Goal: Task Accomplishment & Management: Use online tool/utility

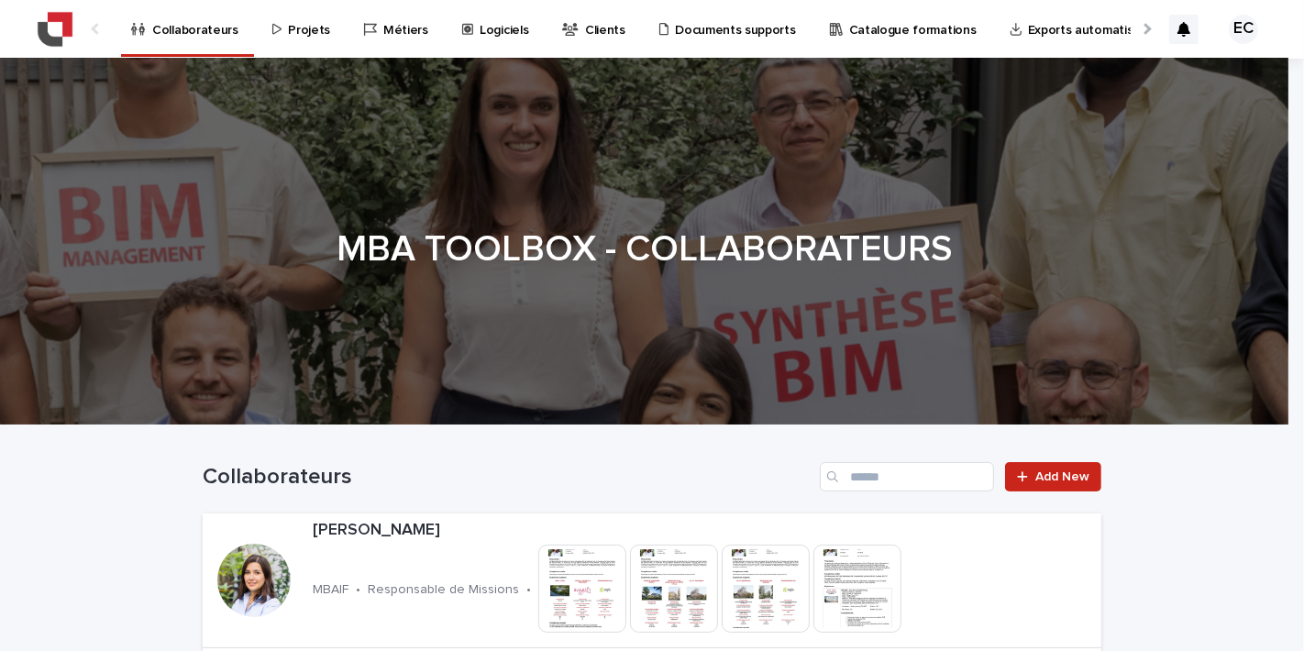
click at [313, 36] on p "Projets" at bounding box center [309, 19] width 42 height 39
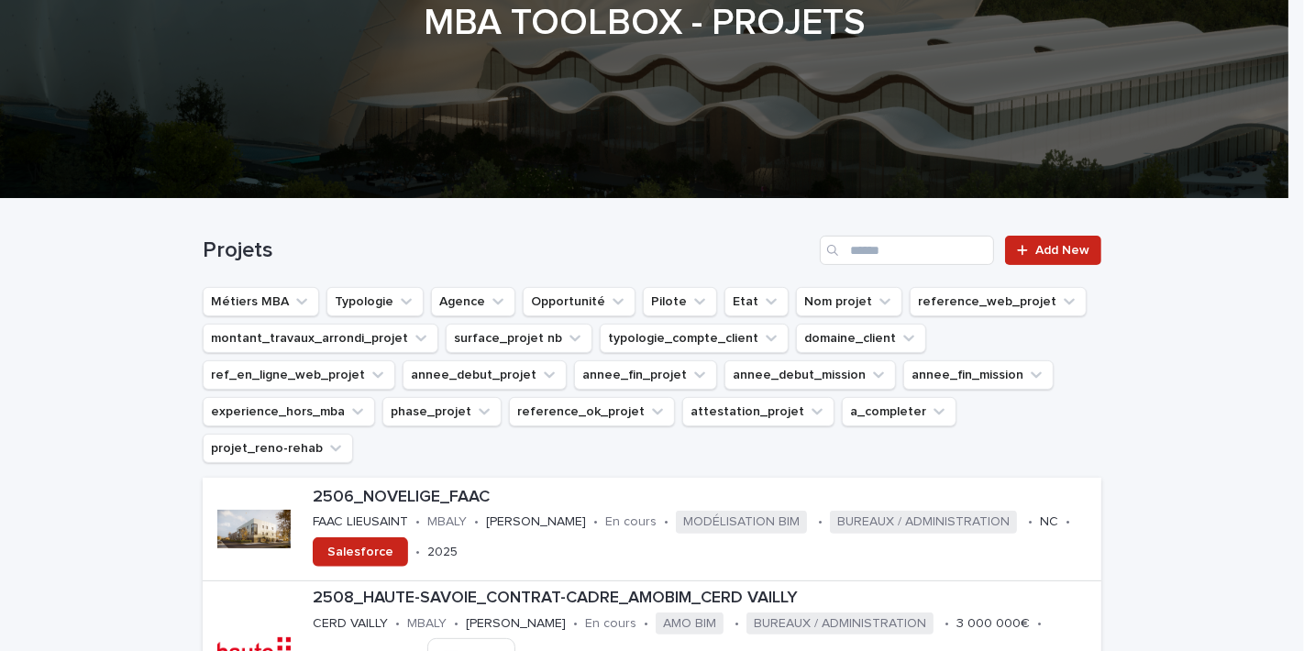
scroll to position [293, 0]
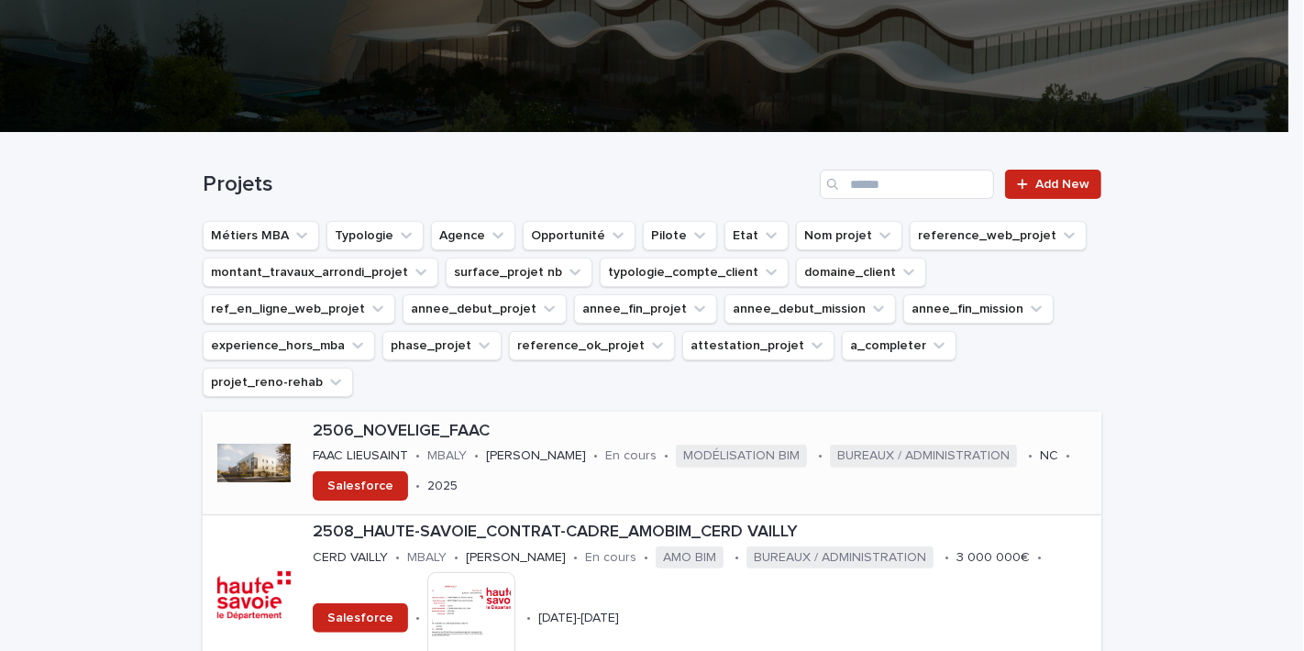
click at [551, 415] on div "2506_NOVELIGE_FAAC FAAC LIEUSAINT • MBALY • [PERSON_NAME] • En cours • MODÉLISA…" at bounding box center [703, 463] width 796 height 97
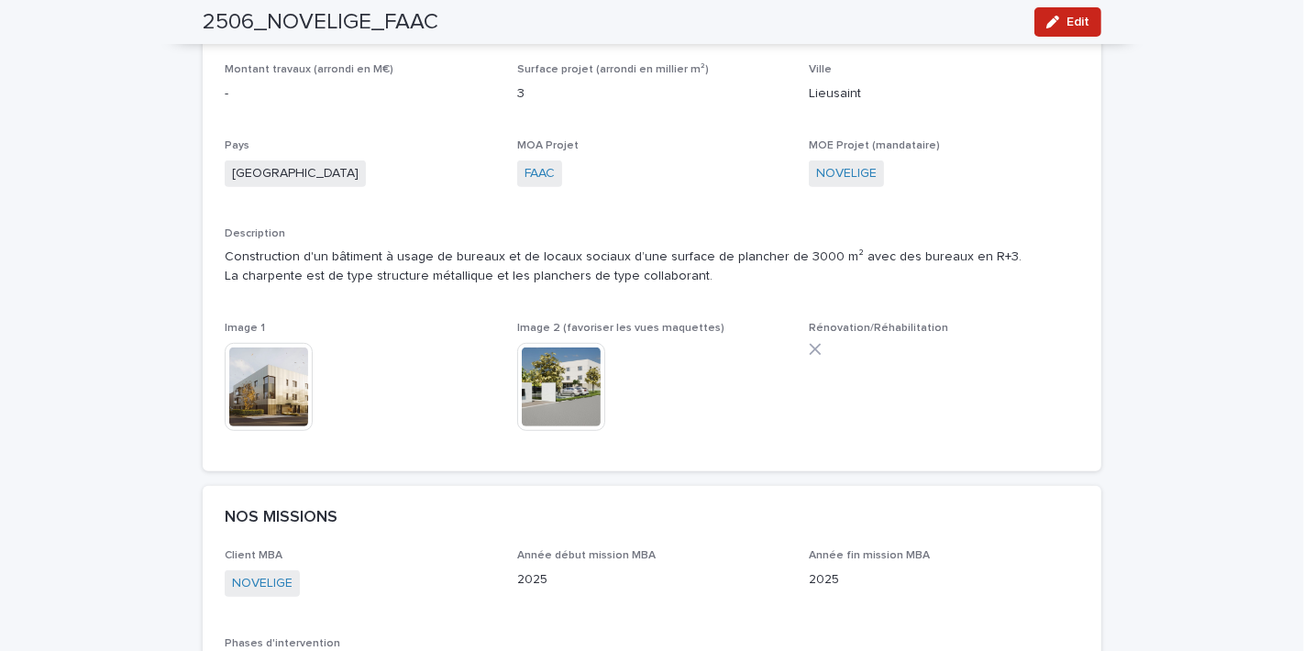
scroll to position [571, 0]
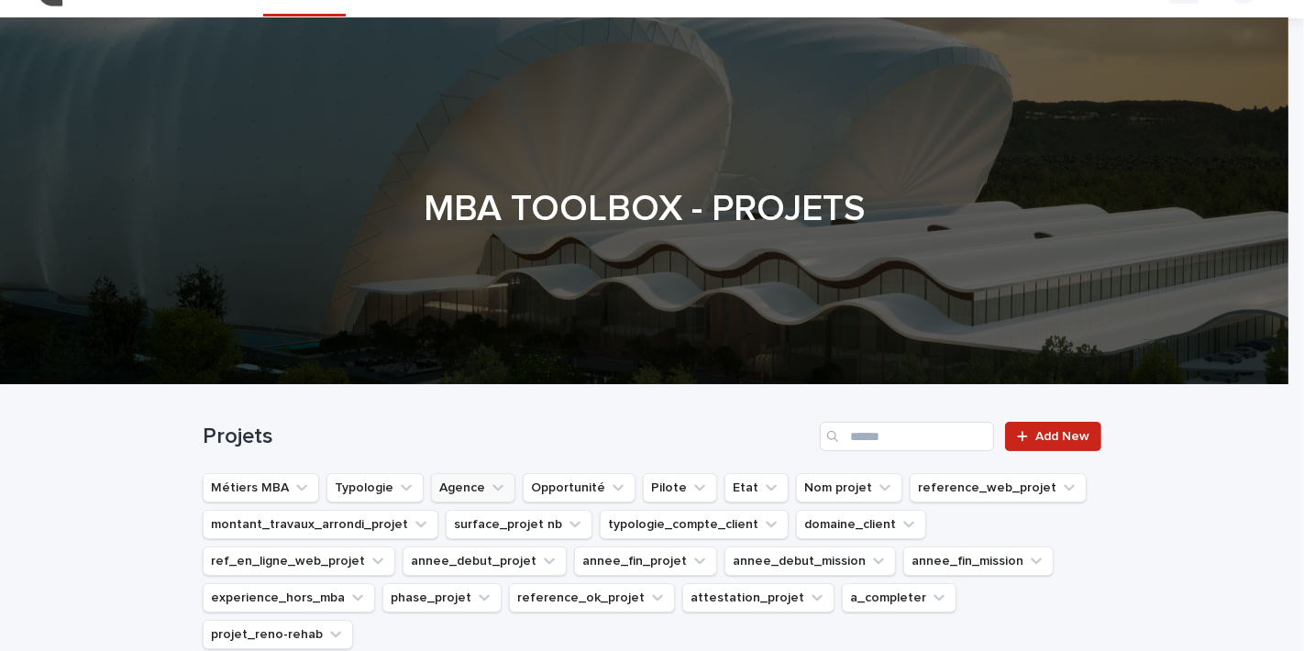
scroll to position [460, 0]
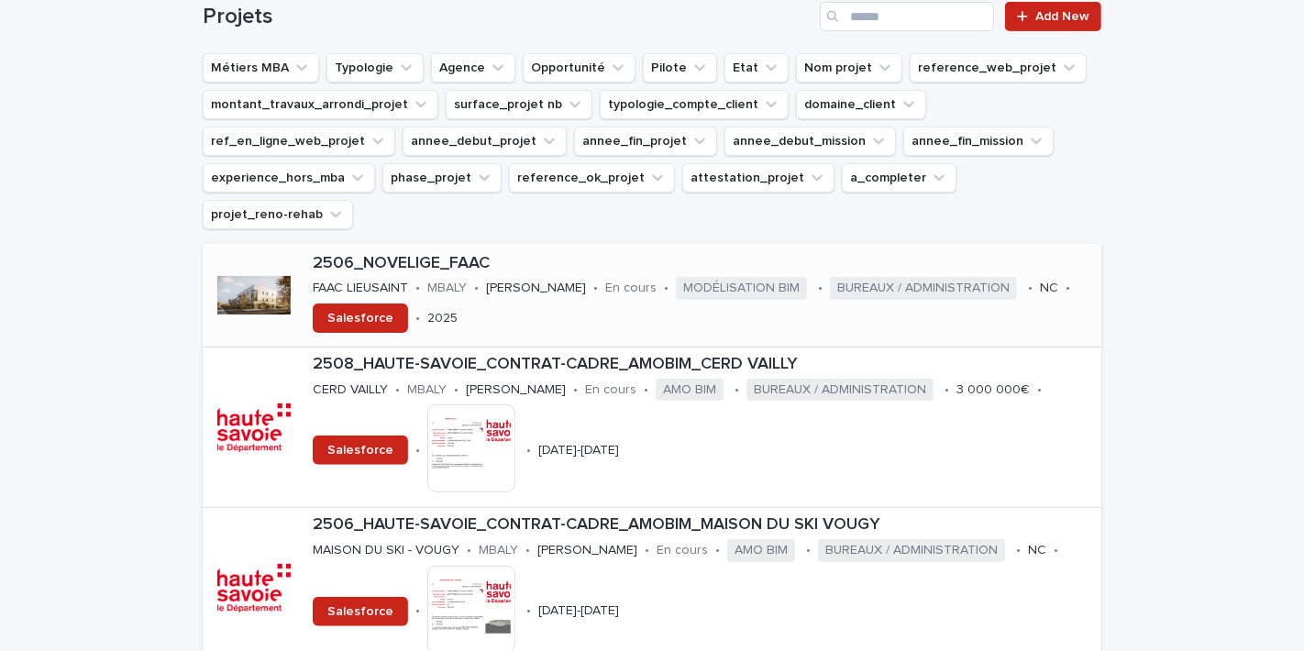
click at [510, 254] on p "2506_NOVELIGE_FAAC" at bounding box center [704, 264] width 782 height 20
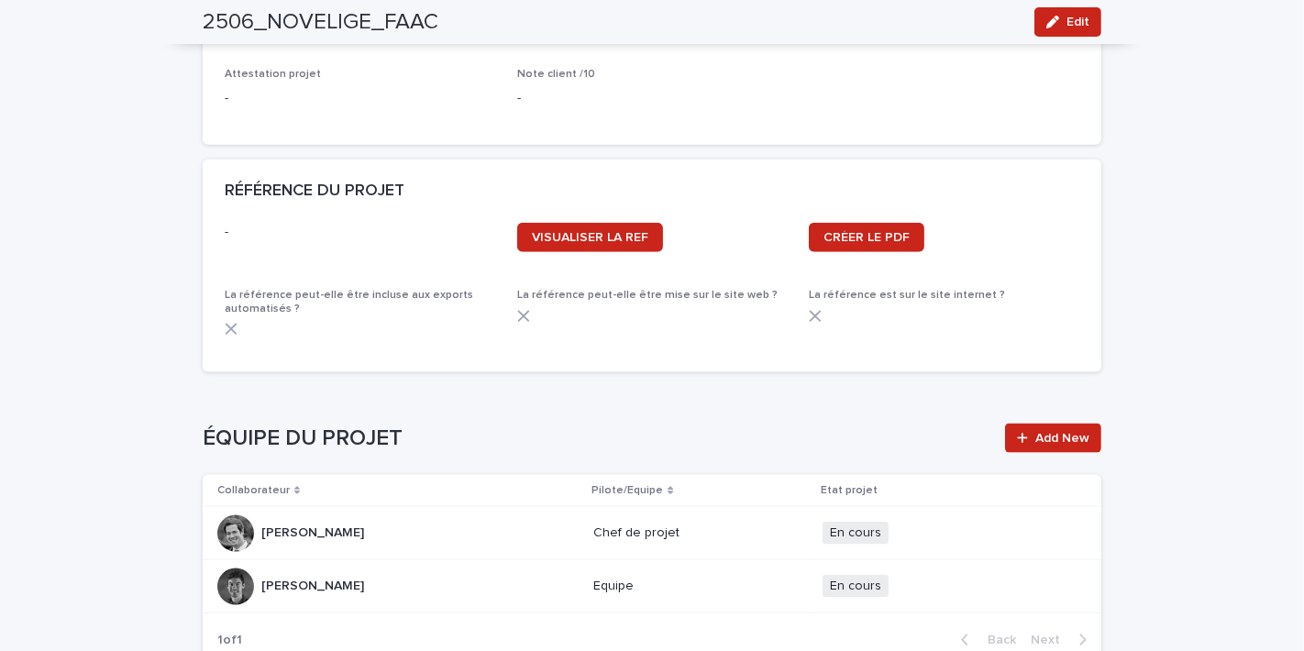
scroll to position [1823, 0]
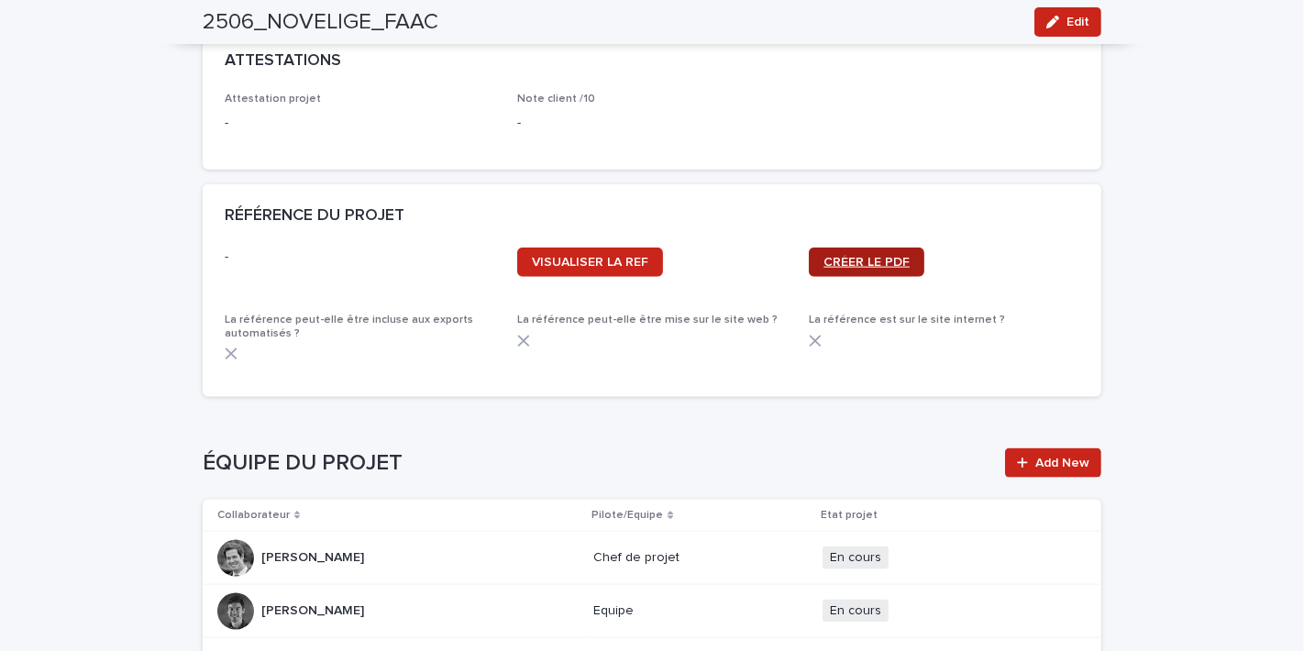
click at [864, 260] on span "CRÉER LE PDF" at bounding box center [867, 262] width 86 height 13
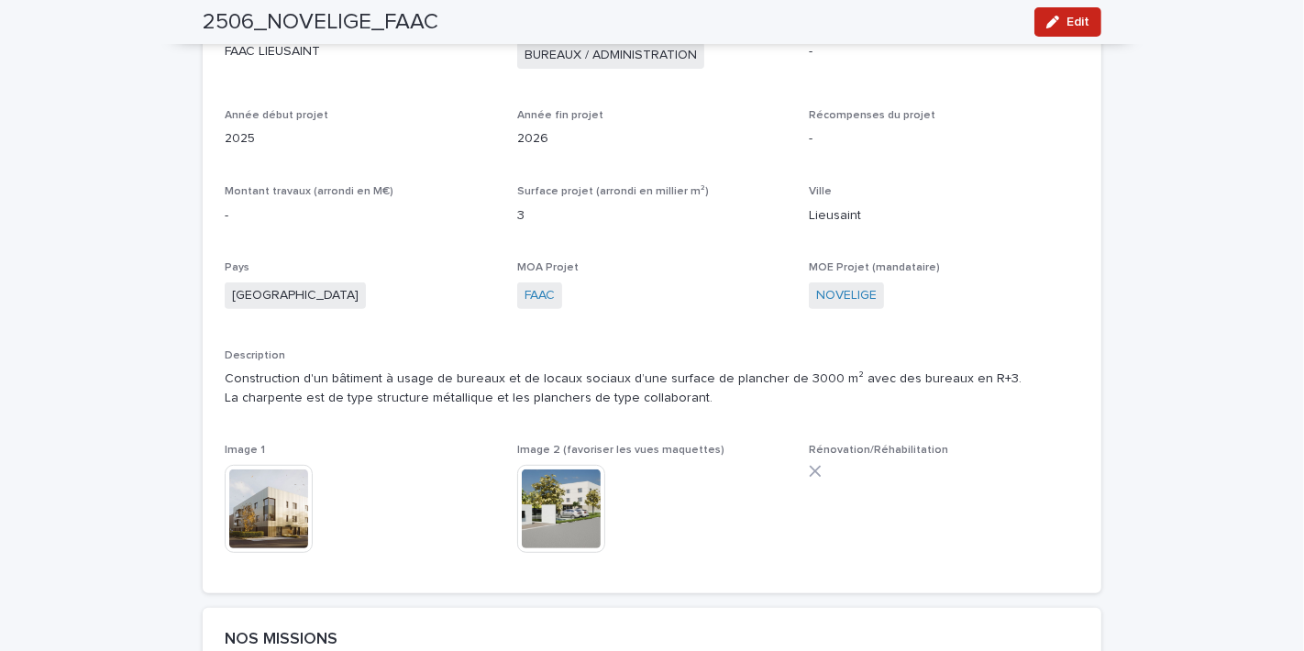
scroll to position [353, 0]
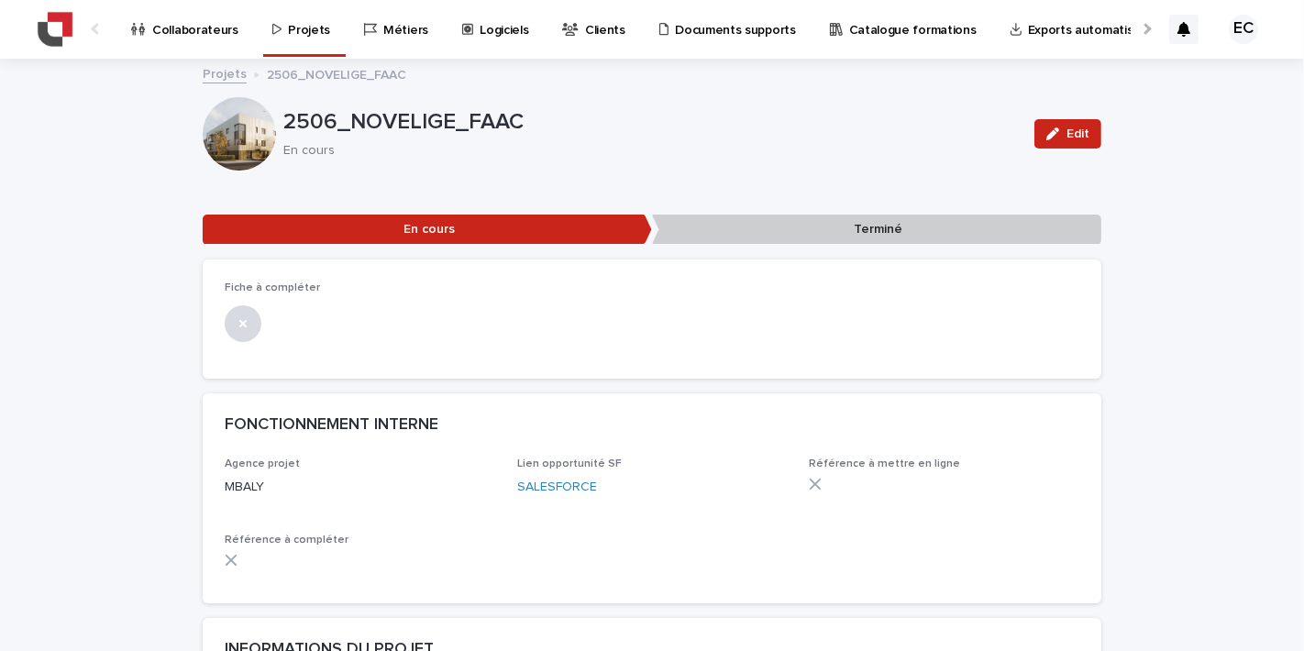
click at [222, 127] on div at bounding box center [239, 133] width 73 height 73
click at [294, 25] on p "Projets" at bounding box center [309, 19] width 42 height 39
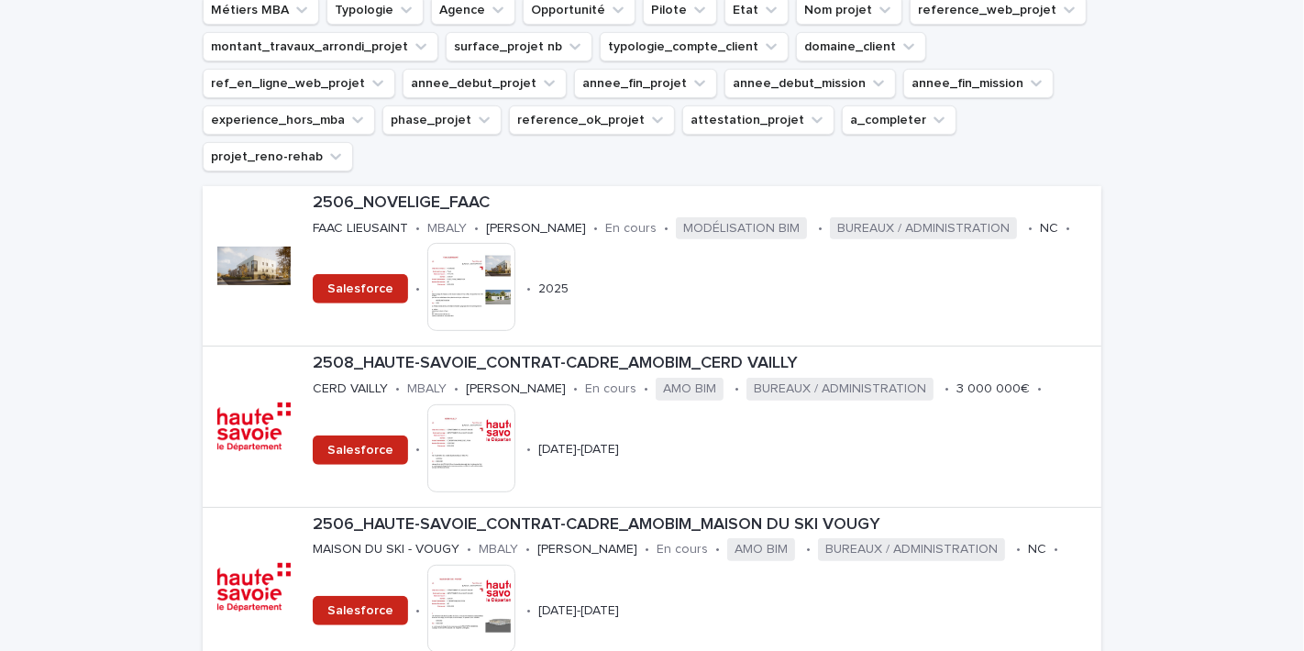
scroll to position [535, 0]
